Goal: Navigation & Orientation: Find specific page/section

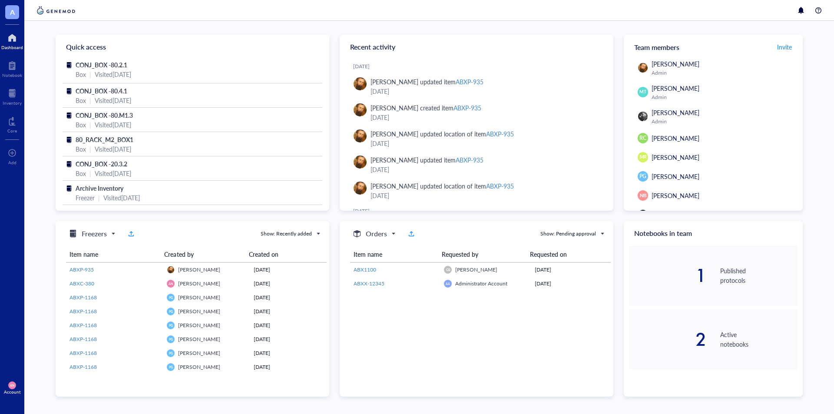
click at [12, 12] on span "A" at bounding box center [12, 12] width 5 height 11
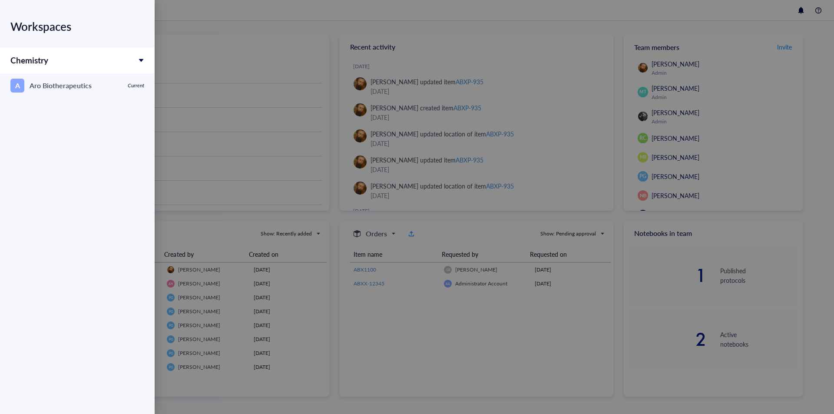
click at [145, 61] on div "Chemistry" at bounding box center [77, 60] width 155 height 26
click at [125, 86] on link "A Aro Biotherapeutics Current" at bounding box center [77, 85] width 155 height 24
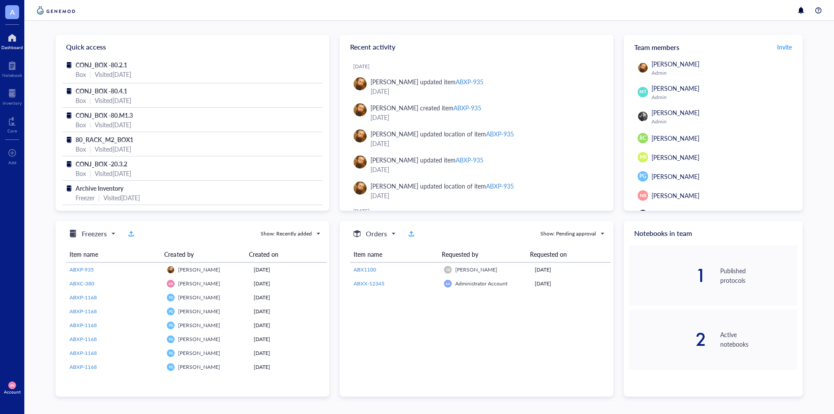
click at [11, 388] on span "AN" at bounding box center [12, 386] width 8 height 8
click at [70, 355] on link "Account settings" at bounding box center [61, 356] width 57 height 16
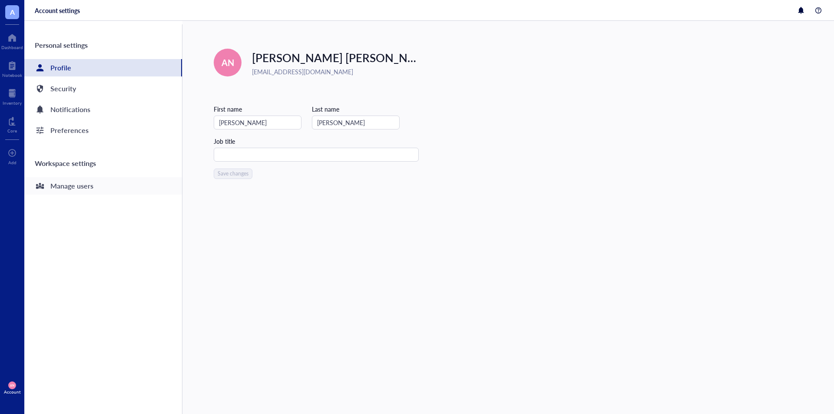
click at [73, 186] on div "Manage users" at bounding box center [71, 186] width 43 height 12
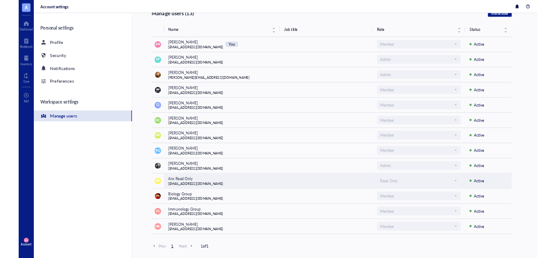
scroll to position [101, 0]
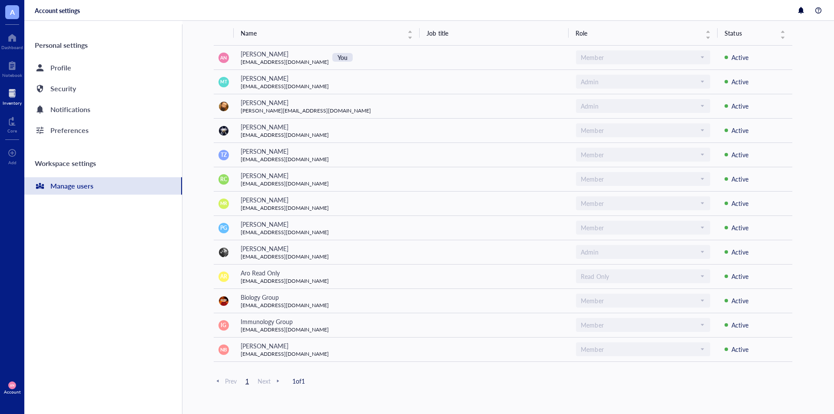
click at [19, 96] on div at bounding box center [12, 93] width 19 height 14
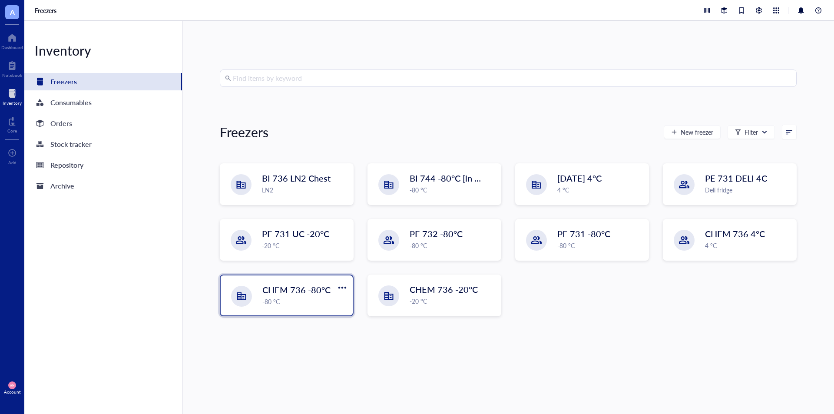
click at [331, 307] on div "CHEM 736 -80°C -80 °C" at bounding box center [287, 296] width 132 height 40
